Goal: Navigation & Orientation: Find specific page/section

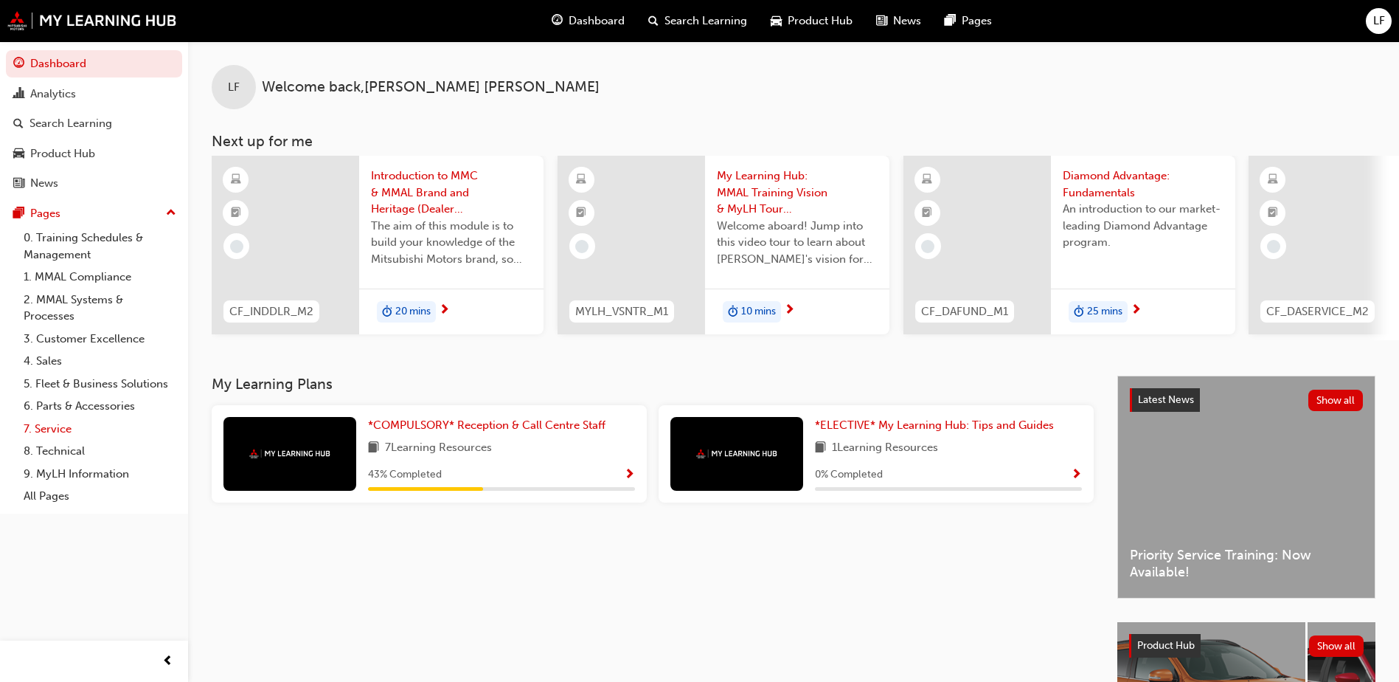
click at [60, 429] on link "7. Service" at bounding box center [100, 429] width 165 height 23
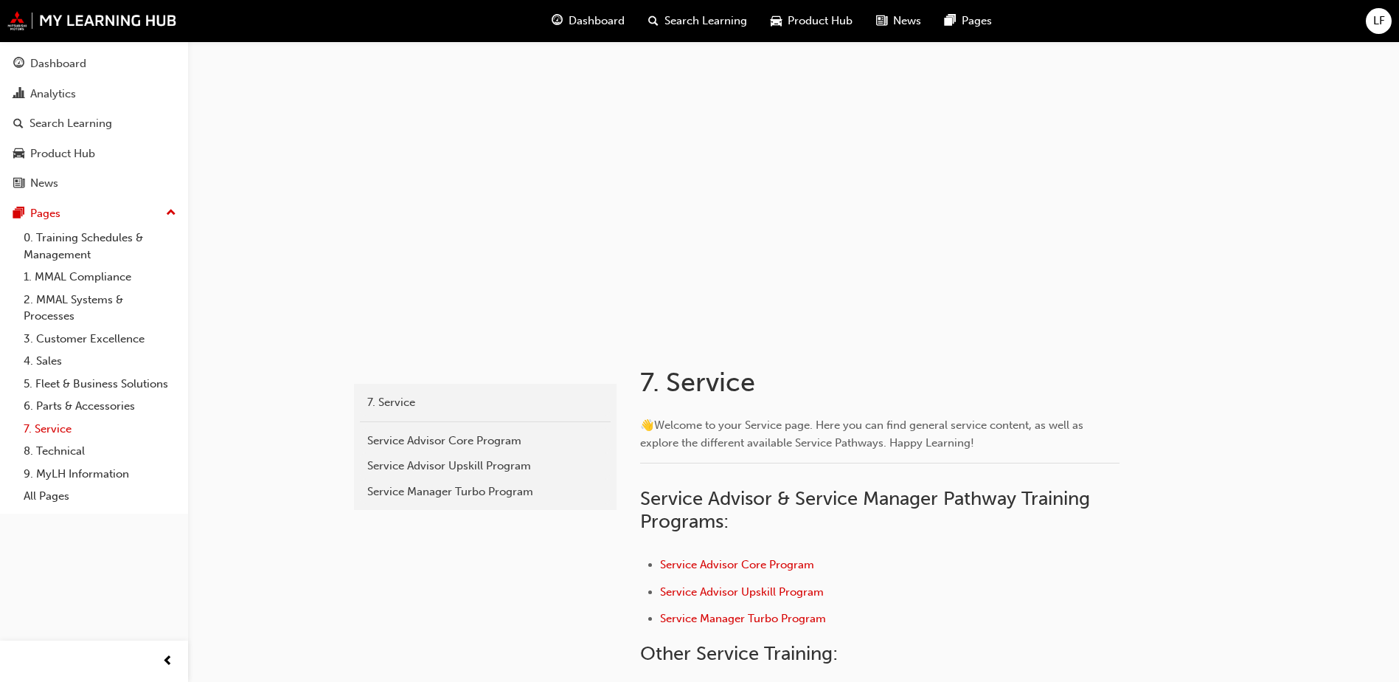
click at [35, 424] on link "7. Service" at bounding box center [100, 429] width 165 height 23
click at [36, 424] on link "7. Service" at bounding box center [100, 429] width 165 height 23
click at [40, 423] on link "7. Service" at bounding box center [100, 429] width 165 height 23
click at [101, 60] on div "Dashboard" at bounding box center [94, 64] width 162 height 18
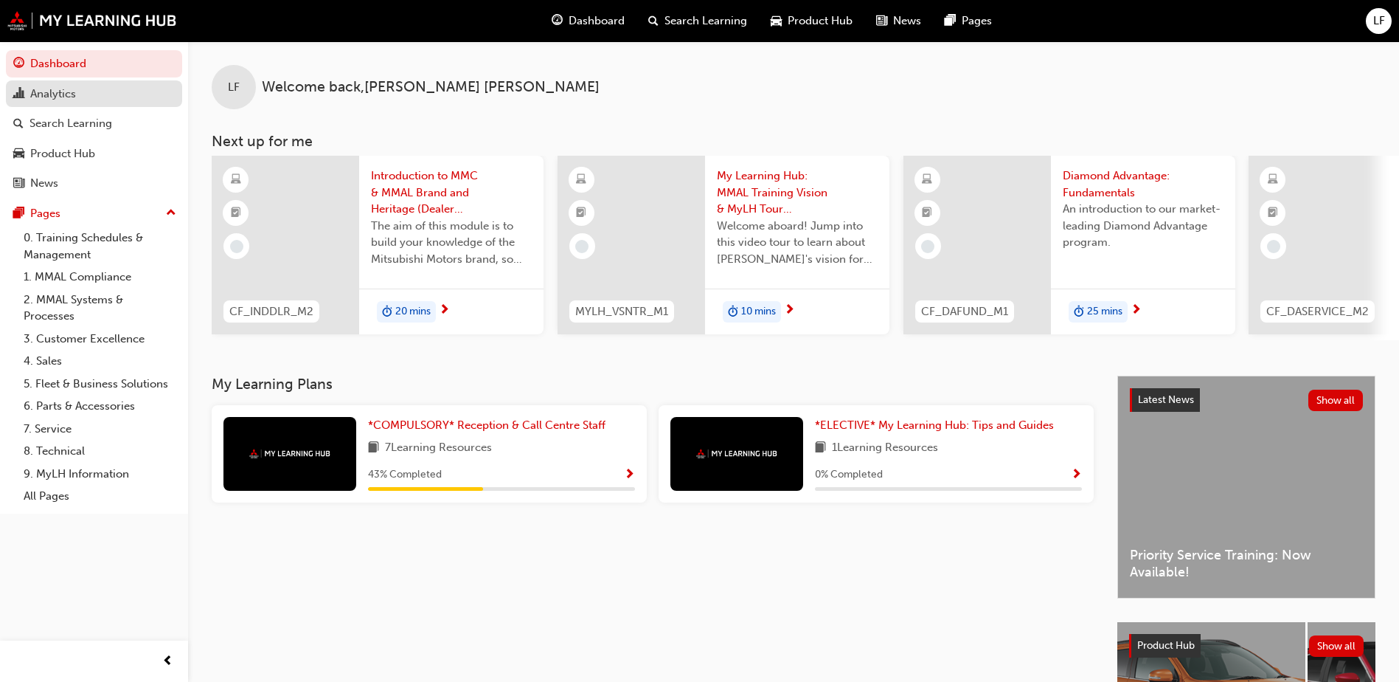
click at [142, 86] on div "Analytics" at bounding box center [94, 94] width 162 height 18
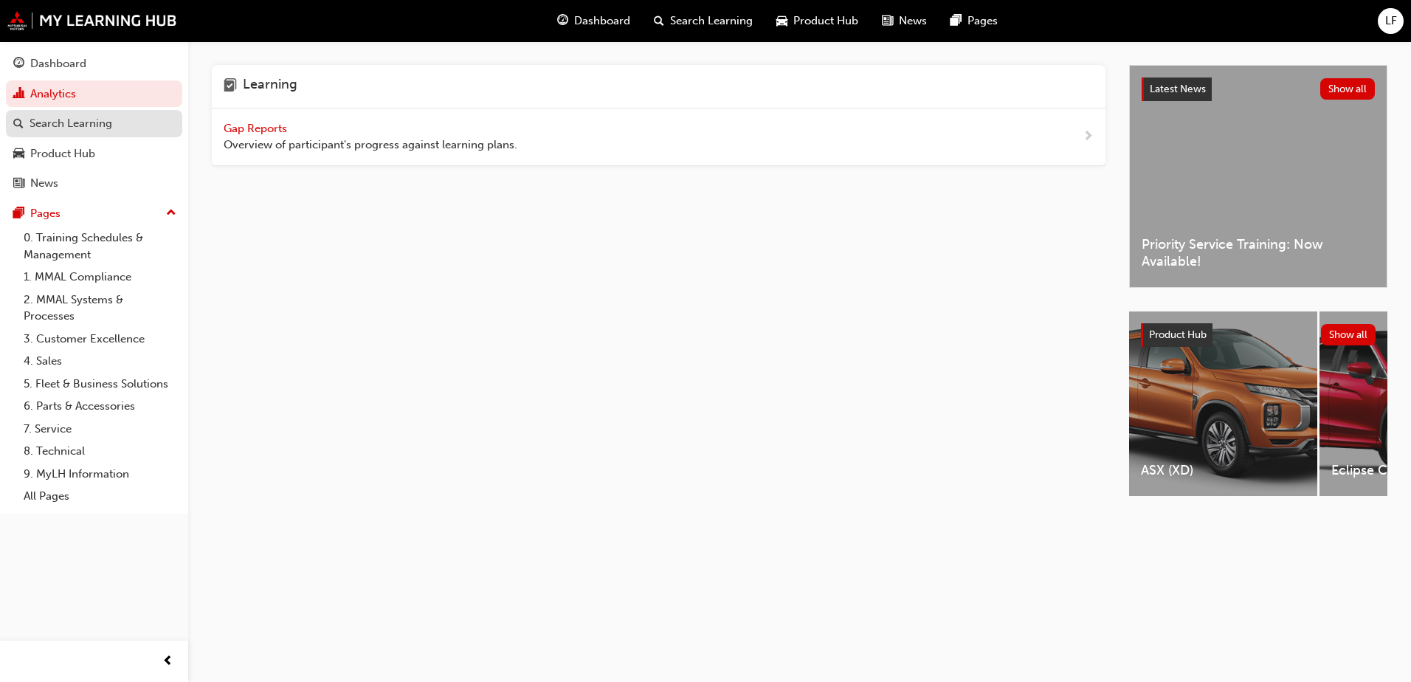
click at [131, 120] on div "Search Learning" at bounding box center [94, 123] width 162 height 18
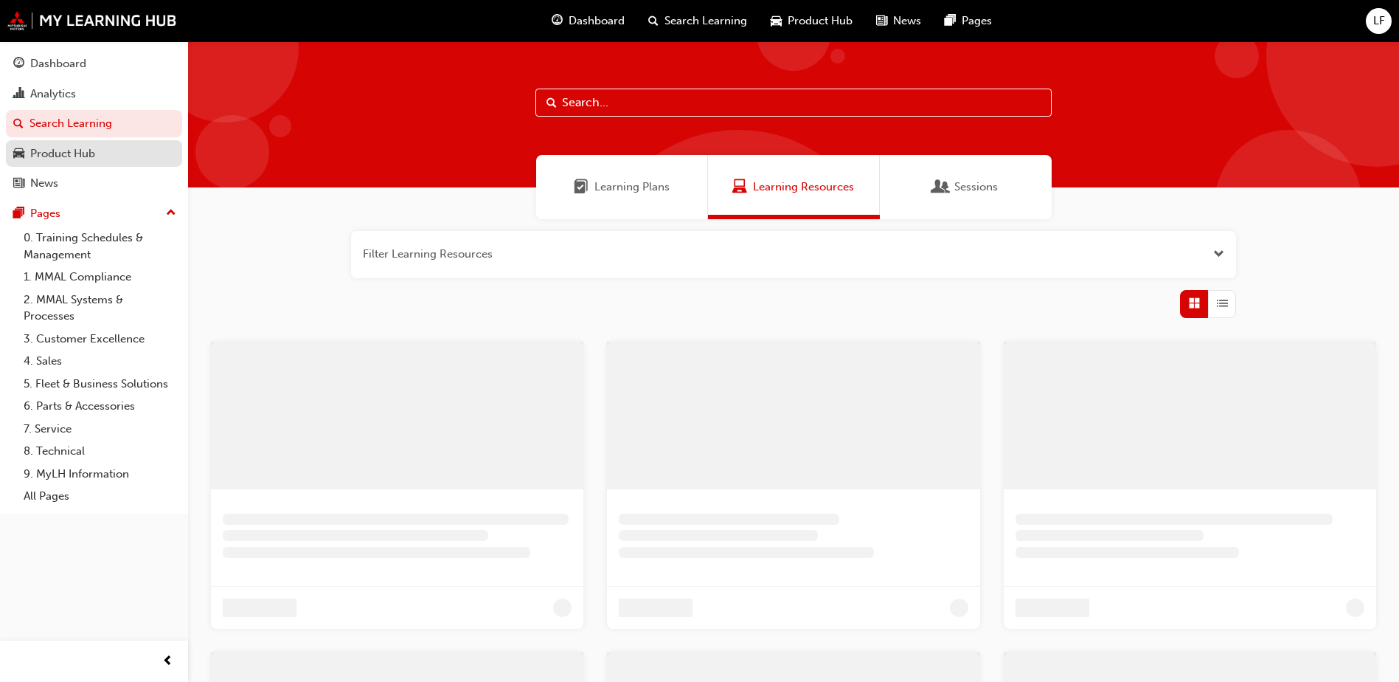
click at [99, 154] on div "Product Hub" at bounding box center [94, 154] width 162 height 18
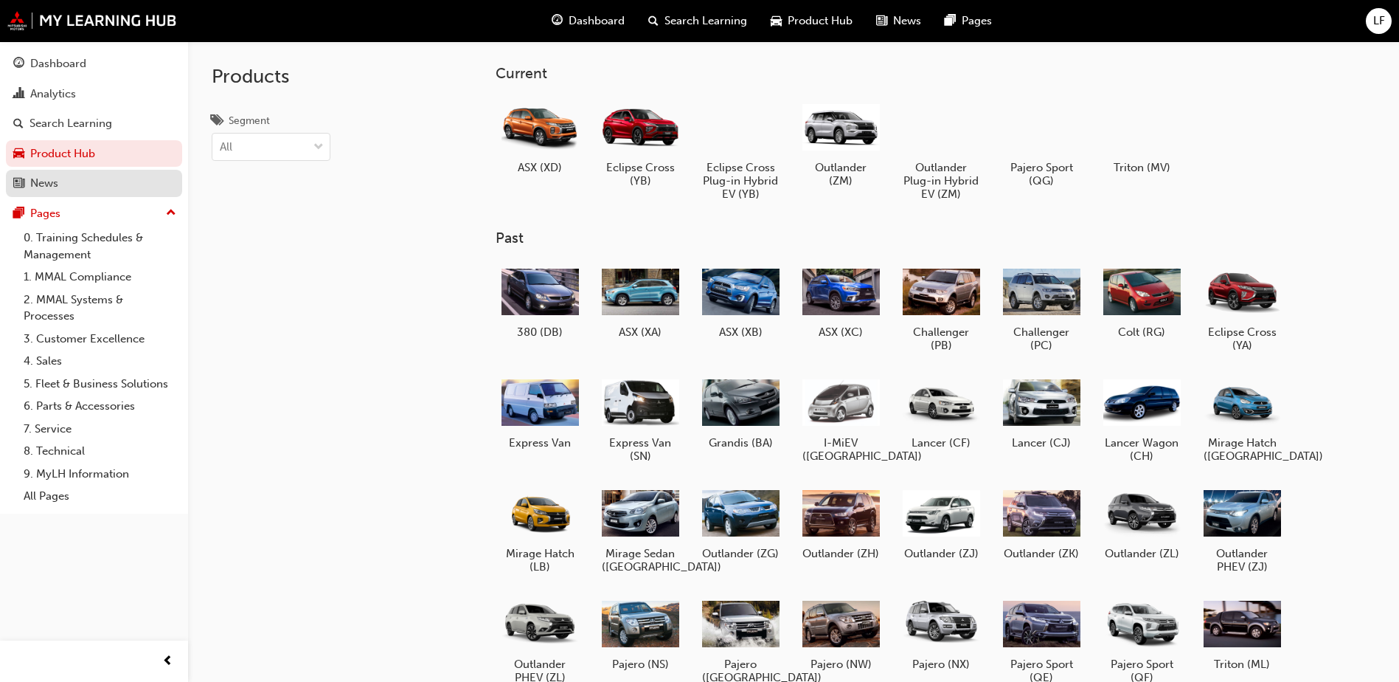
click at [83, 184] on div "News" at bounding box center [94, 183] width 162 height 18
